Goal: Information Seeking & Learning: Learn about a topic

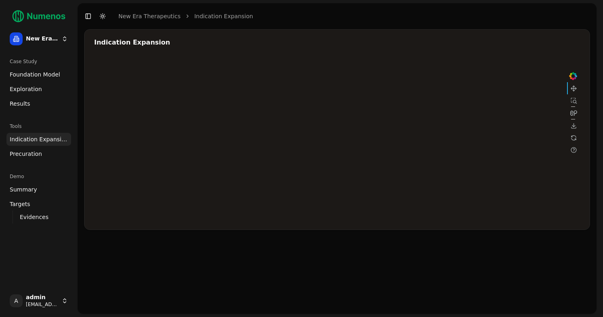
click at [36, 62] on div "Case Study" at bounding box center [38, 61] width 65 height 13
click at [32, 74] on span "Foundation Model" at bounding box center [35, 74] width 51 height 8
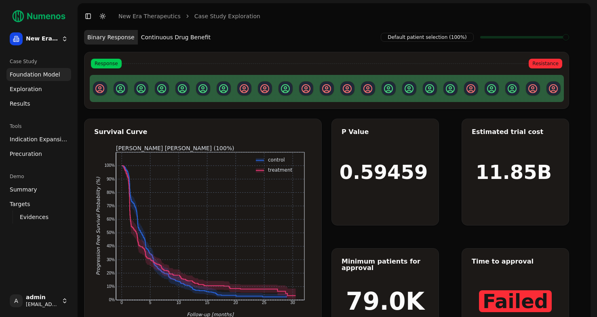
click at [183, 39] on button "Continuous Drug Benefit" at bounding box center [176, 37] width 76 height 15
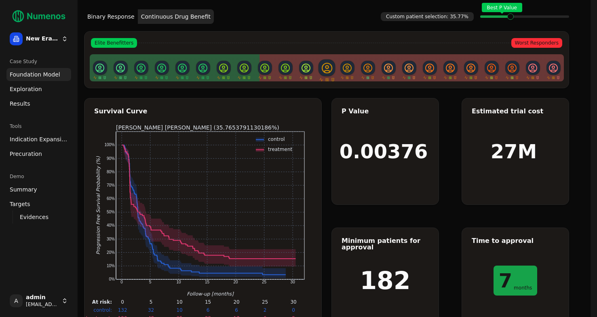
scroll to position [30, 0]
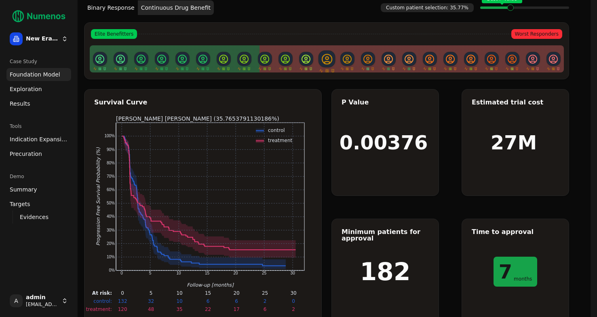
click at [38, 89] on span "Exploration" at bounding box center [26, 89] width 32 height 8
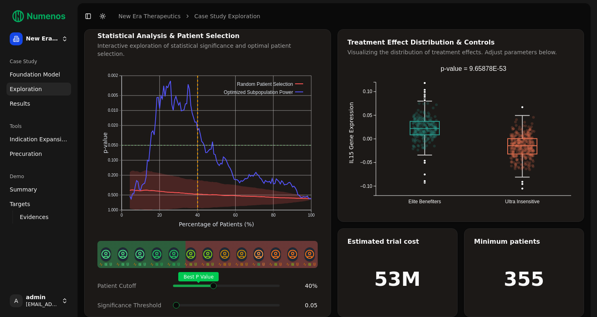
click at [277, 284] on span at bounding box center [277, 285] width 1 height 3
click at [228, 302] on span at bounding box center [226, 305] width 6 height 6
click at [213, 284] on span at bounding box center [212, 285] width 1 height 3
click at [44, 142] on span "Indication Expansion" at bounding box center [39, 139] width 58 height 8
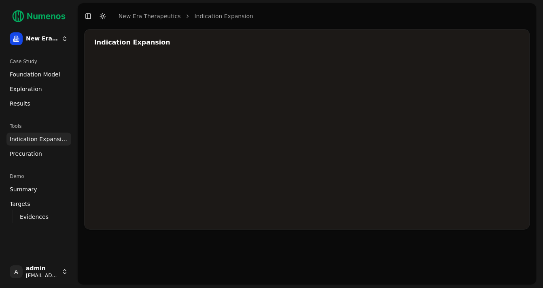
click at [488, 122] on div at bounding box center [336, 139] width 485 height 162
click at [486, 120] on div at bounding box center [336, 139] width 485 height 162
click at [487, 105] on div at bounding box center [336, 139] width 485 height 162
click at [425, 120] on div at bounding box center [336, 139] width 485 height 162
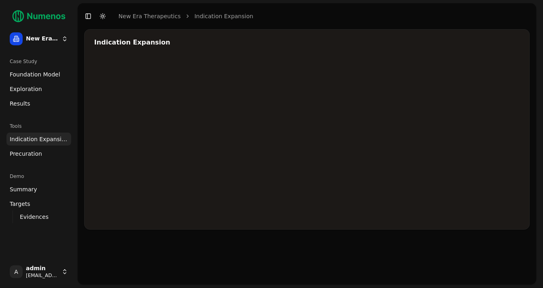
click at [438, 129] on div at bounding box center [336, 139] width 485 height 162
click at [435, 128] on div at bounding box center [336, 139] width 485 height 162
click at [389, 138] on div at bounding box center [336, 139] width 485 height 162
click at [491, 105] on div at bounding box center [336, 139] width 485 height 162
click at [386, 104] on div at bounding box center [336, 139] width 485 height 162
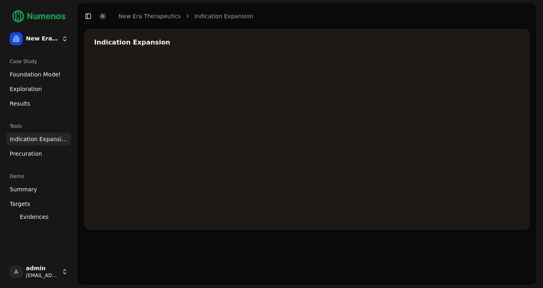
click at [385, 112] on div at bounding box center [336, 139] width 485 height 162
click at [385, 129] on div at bounding box center [336, 139] width 485 height 162
click at [383, 155] on div at bounding box center [336, 139] width 485 height 162
click at [383, 103] on div at bounding box center [336, 139] width 485 height 162
click at [385, 112] on div at bounding box center [336, 139] width 485 height 162
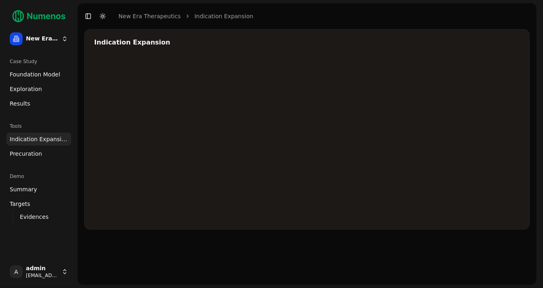
click at [385, 130] on div at bounding box center [336, 139] width 485 height 162
click at [384, 138] on div at bounding box center [336, 139] width 485 height 162
click at [385, 154] on div at bounding box center [336, 139] width 485 height 162
click at [369, 30] on div "Indication Expansion" at bounding box center [307, 129] width 446 height 201
